Goal: Information Seeking & Learning: Learn about a topic

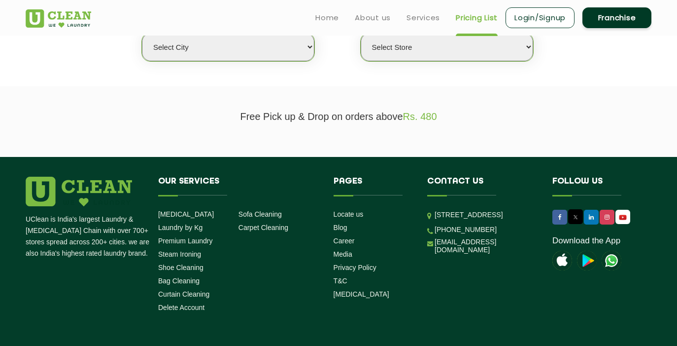
scroll to position [187, 0]
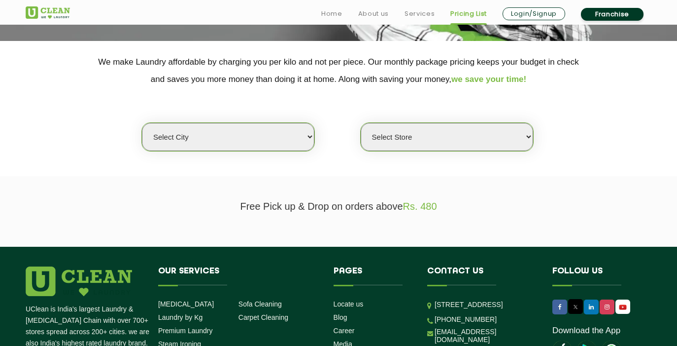
click at [284, 149] on select "Select city [GEOGRAPHIC_DATA] [GEOGRAPHIC_DATA] [GEOGRAPHIC_DATA] [GEOGRAPHIC_D…" at bounding box center [228, 137] width 173 height 28
click at [409, 191] on section "Free Pick up & Drop on orders above Rs. 480" at bounding box center [338, 211] width 677 height 70
click at [274, 131] on select "Select city [GEOGRAPHIC_DATA] [GEOGRAPHIC_DATA] [GEOGRAPHIC_DATA] [GEOGRAPHIC_D…" at bounding box center [228, 137] width 173 height 28
select select "42"
click at [142, 123] on select "Select city [GEOGRAPHIC_DATA] [GEOGRAPHIC_DATA] [GEOGRAPHIC_DATA] [GEOGRAPHIC_D…" at bounding box center [228, 137] width 173 height 28
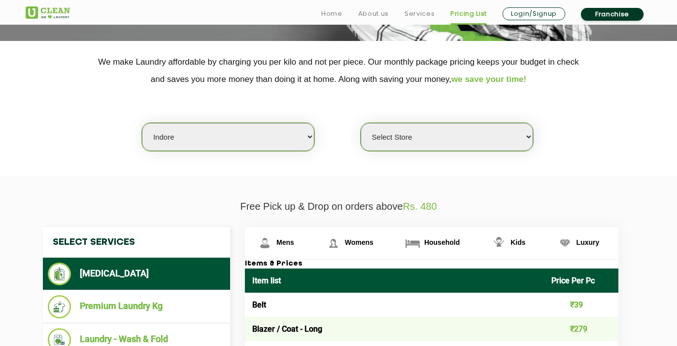
click at [416, 148] on select "Select Store" at bounding box center [447, 137] width 173 height 28
click at [361, 123] on select "Select Store" at bounding box center [447, 137] width 173 height 28
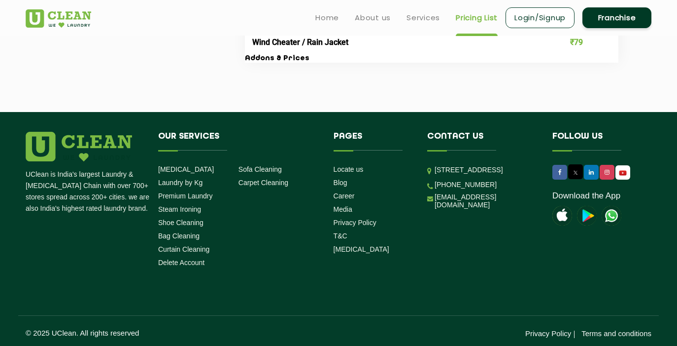
scroll to position [2065, 0]
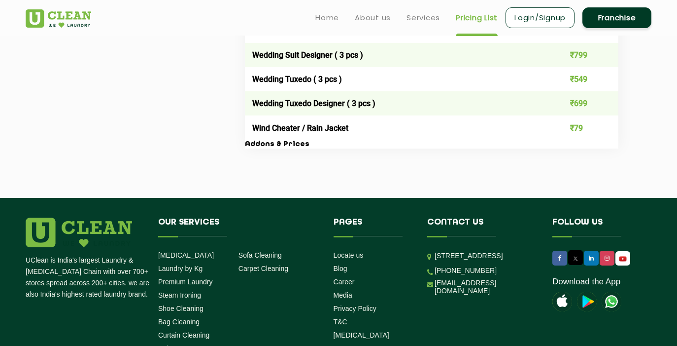
click at [379, 133] on td "Wind Cheater / Rain Jacket" at bounding box center [394, 127] width 299 height 24
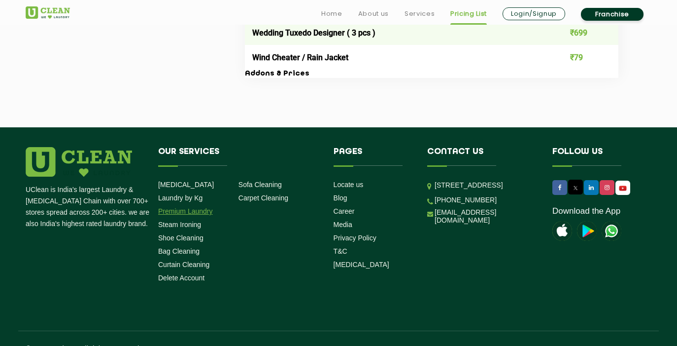
scroll to position [2136, 0]
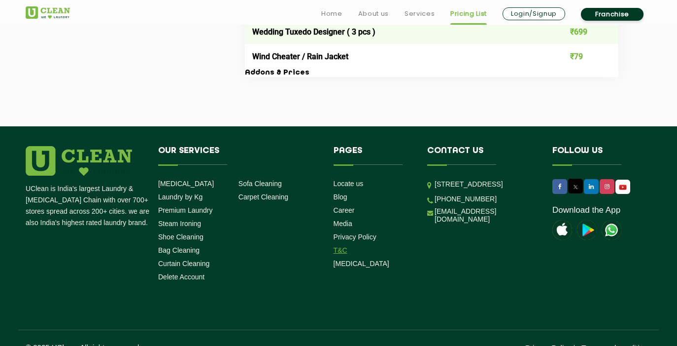
click at [341, 249] on link "T&C" at bounding box center [341, 250] width 14 height 8
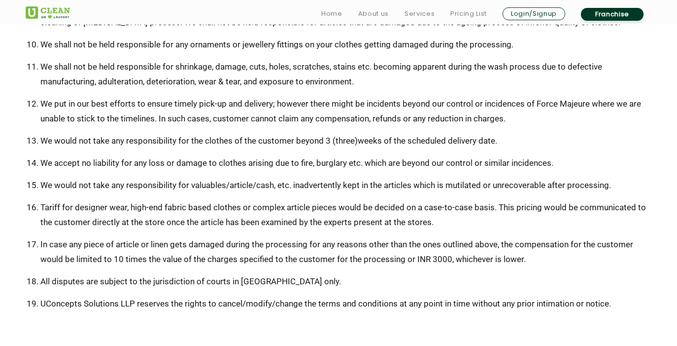
scroll to position [726, 0]
